Goal: Task Accomplishment & Management: Manage account settings

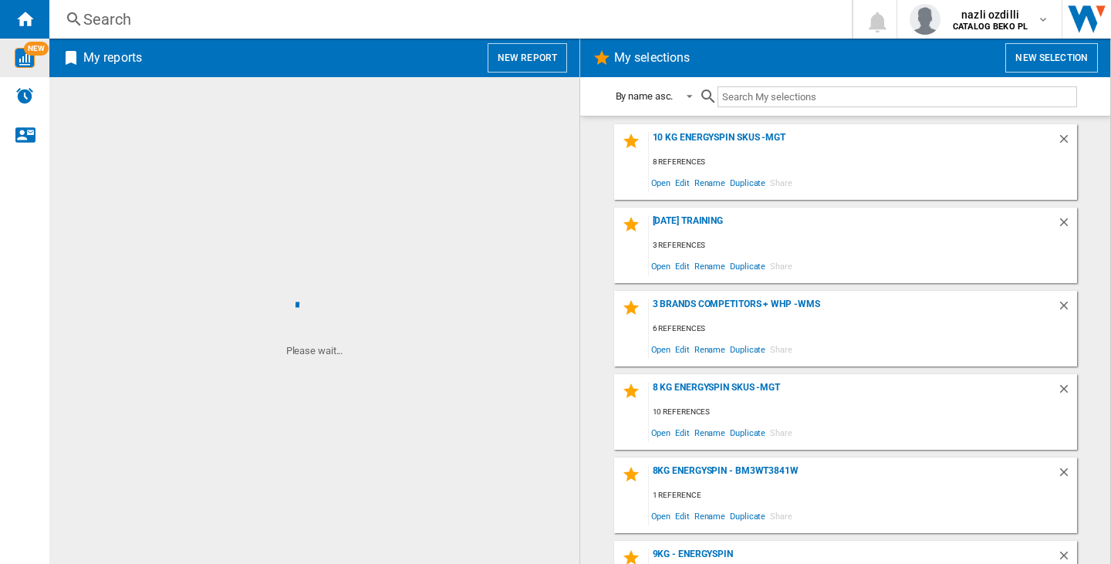
click at [29, 65] on img "WiseCard" at bounding box center [25, 58] width 20 height 20
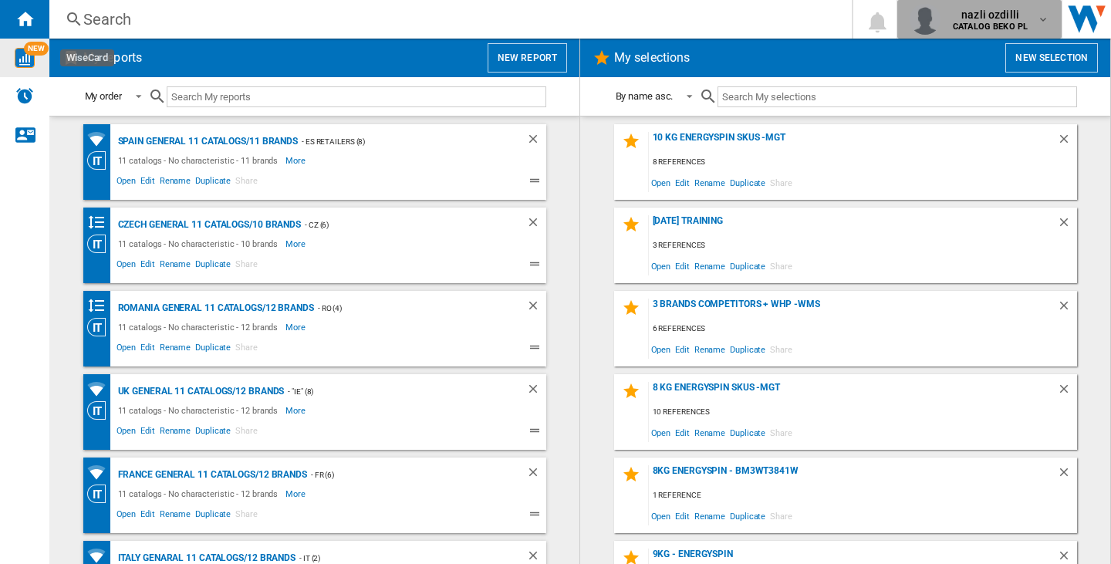
click at [982, 24] on b "CATALOG BEKO PL" at bounding box center [990, 27] width 75 height 10
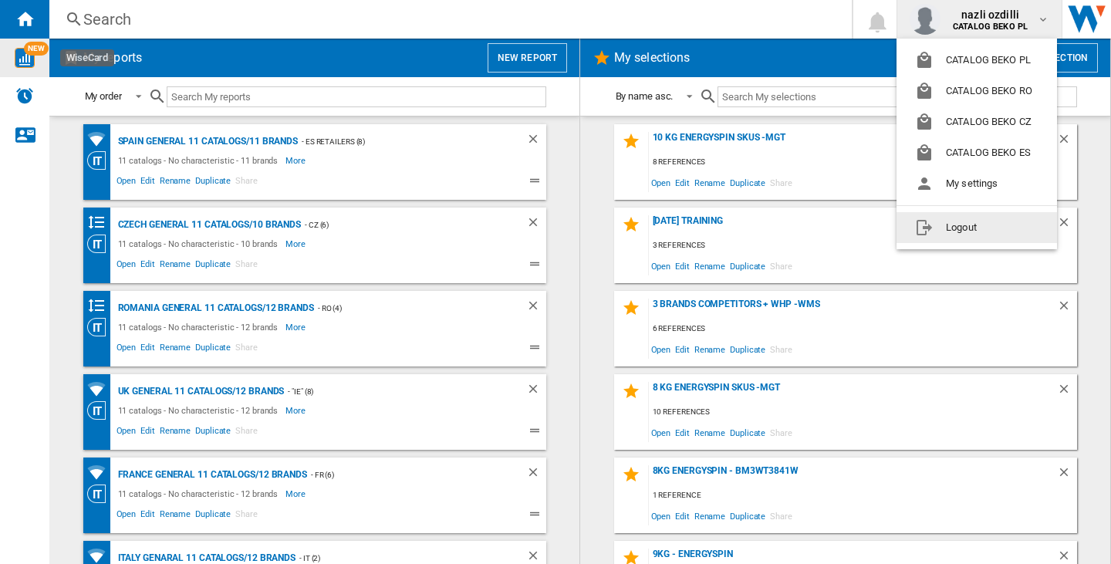
click at [989, 227] on button "Logout" at bounding box center [977, 227] width 161 height 31
